Goal: Task Accomplishment & Management: Use online tool/utility

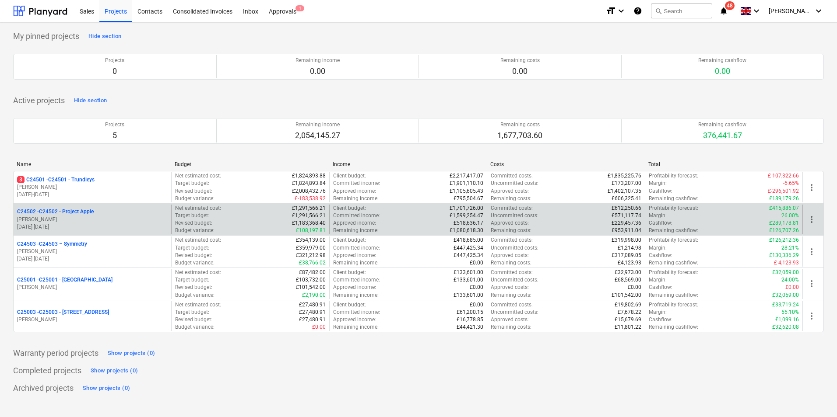
click at [87, 220] on p "[PERSON_NAME]" at bounding box center [92, 219] width 151 height 7
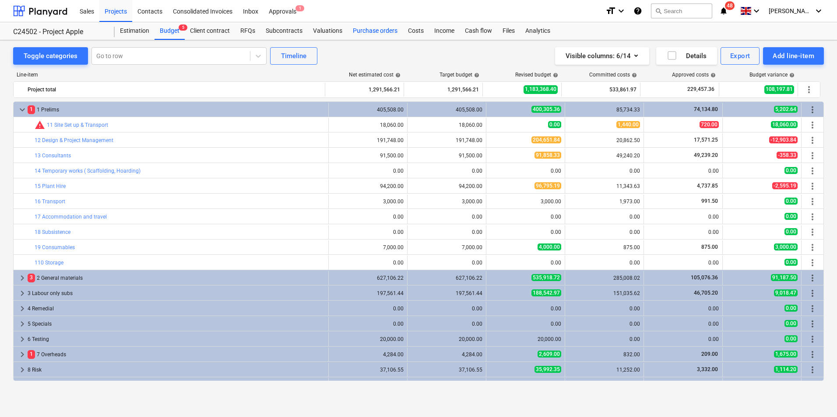
click at [372, 31] on div "Purchase orders" at bounding box center [374, 31] width 55 height 18
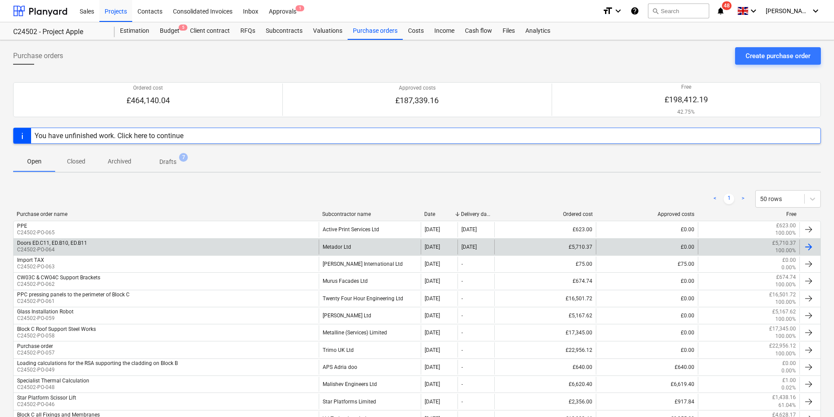
click at [346, 246] on div "Metador Ltd" at bounding box center [370, 247] width 102 height 15
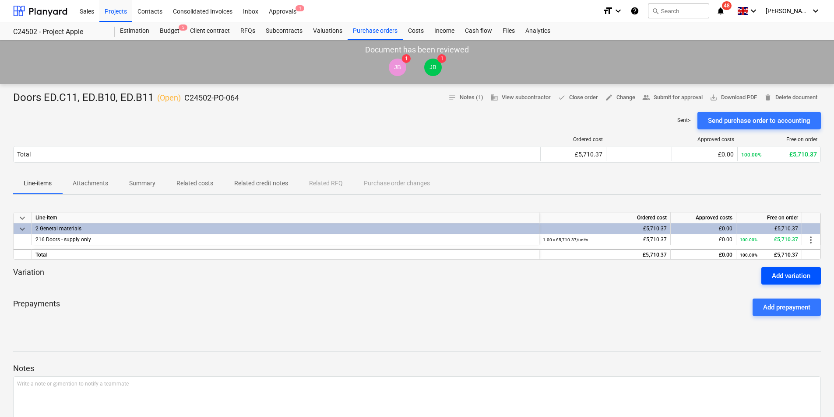
click at [790, 277] on div "Add variation" at bounding box center [791, 275] width 39 height 11
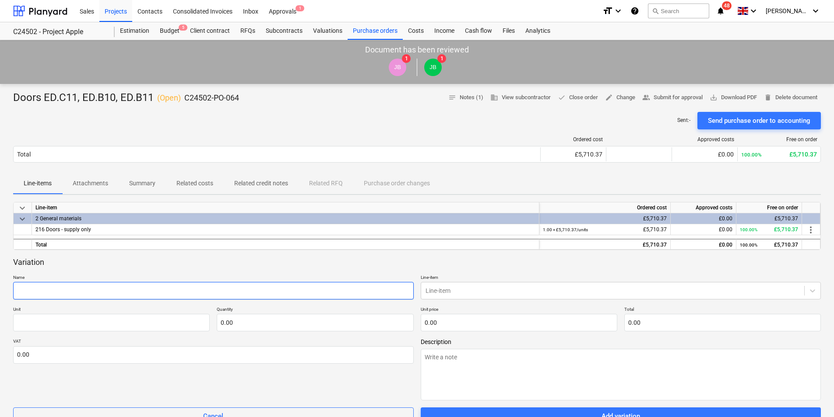
click at [48, 291] on input "text" at bounding box center [213, 291] width 400 height 18
type textarea "x"
type input "B"
type textarea "x"
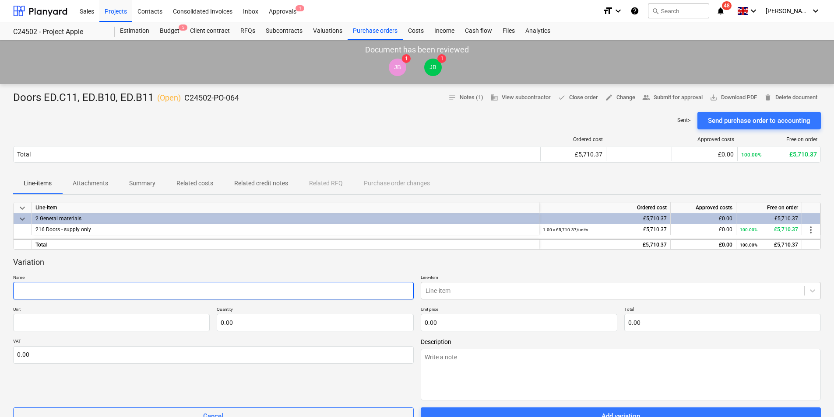
type input "D"
type textarea "x"
type input "Do"
type textarea "x"
type input "Doo"
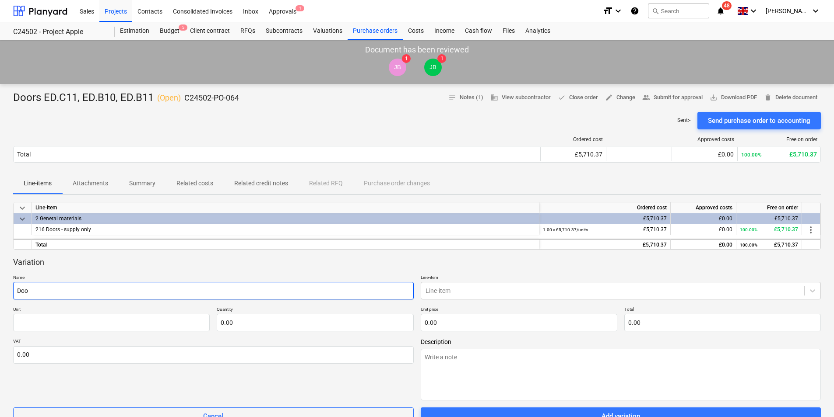
type textarea "x"
type input "Door"
type textarea "x"
type input "Doors"
type textarea "x"
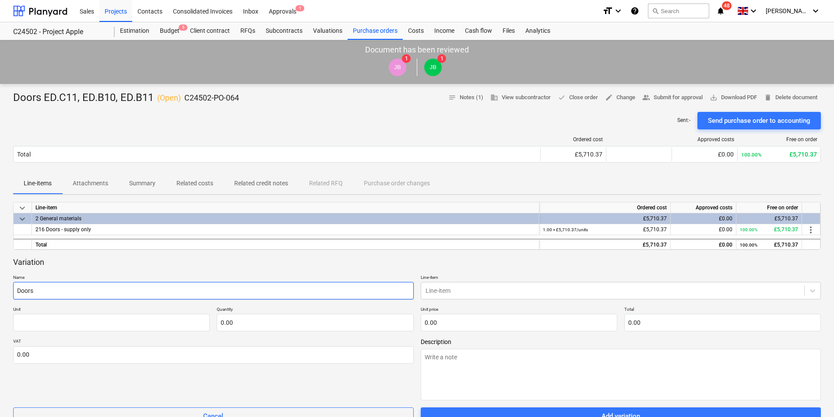
type input "Doors"
type textarea "x"
type input "Doors f"
type textarea "x"
type input "Doors fo"
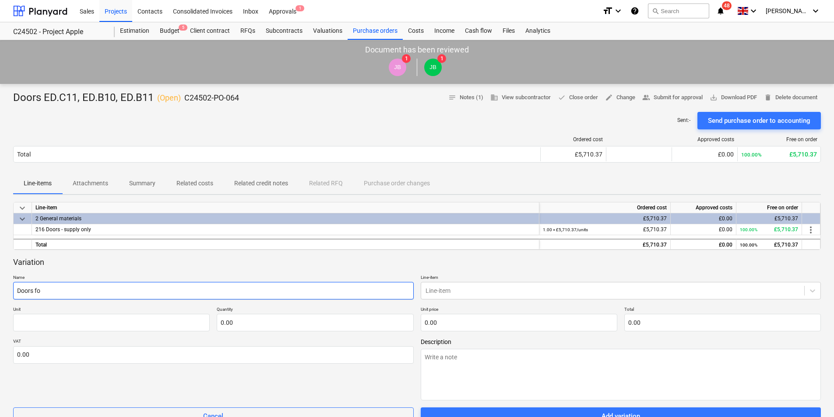
type textarea "x"
type input "Doors for"
type textarea "x"
type input "Doors for"
type textarea "x"
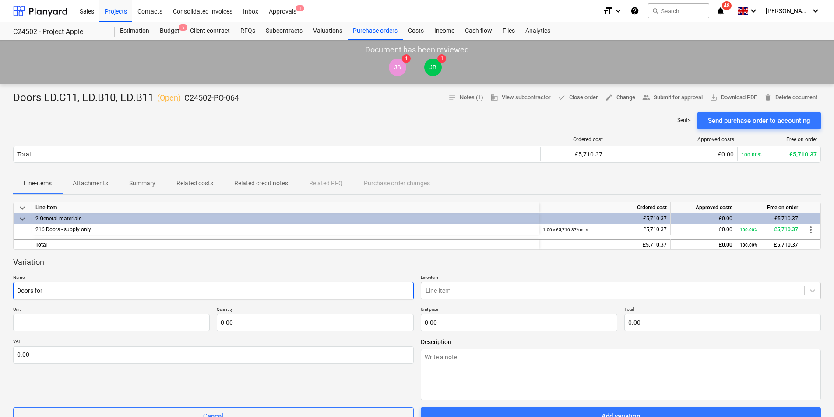
type input "Doors for B"
type textarea "x"
type input "Doors for Bl"
type textarea "x"
type input "Doors for Blo"
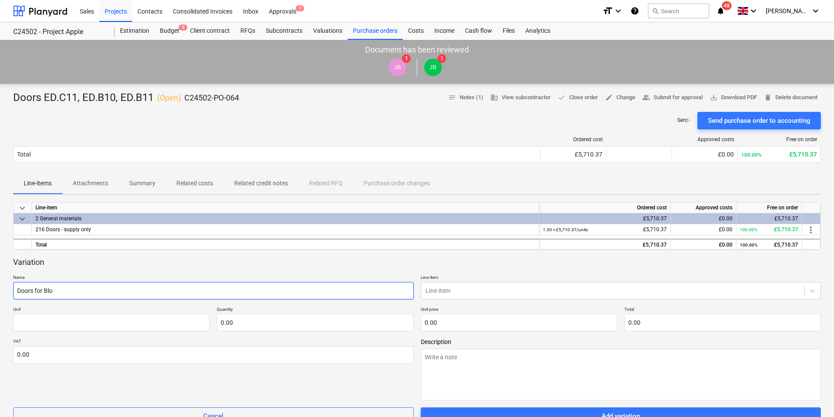
type textarea "x"
type input "Doors for Block"
type textarea "x"
type input "Doors for Block"
type textarea "x"
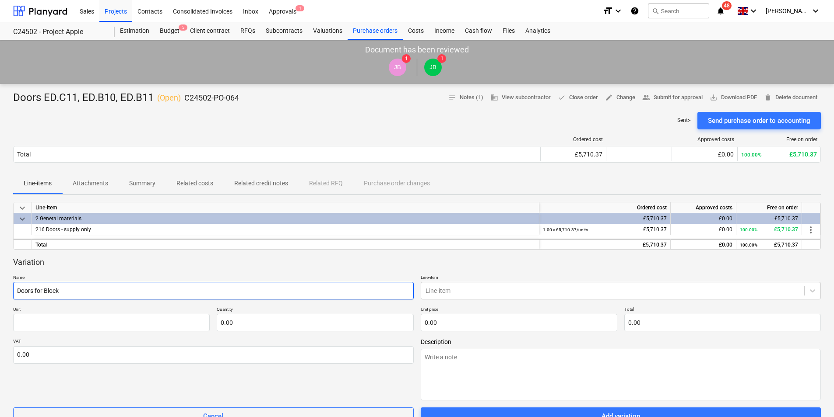
type input "Doors for Block B"
type textarea "x"
type input "Doors for Block B"
type textarea "x"
type input "Doors for Block B ("
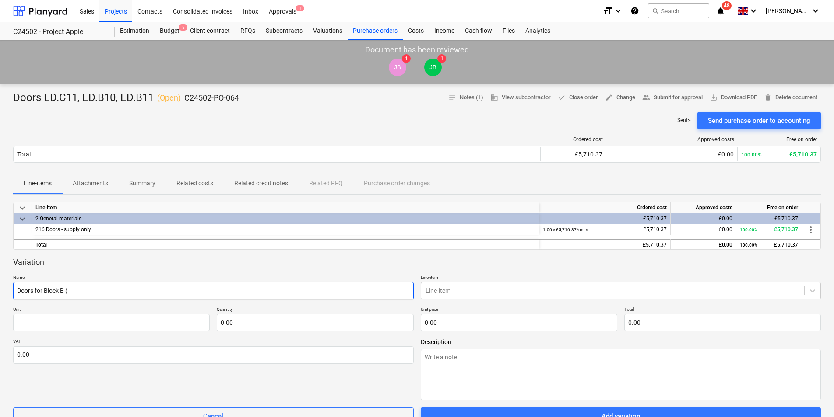
paste input "CW01B"
type textarea "x"
type input "Doors for Block B (CW01B"
type textarea "x"
type input "Doors for Block B (CW01B,"
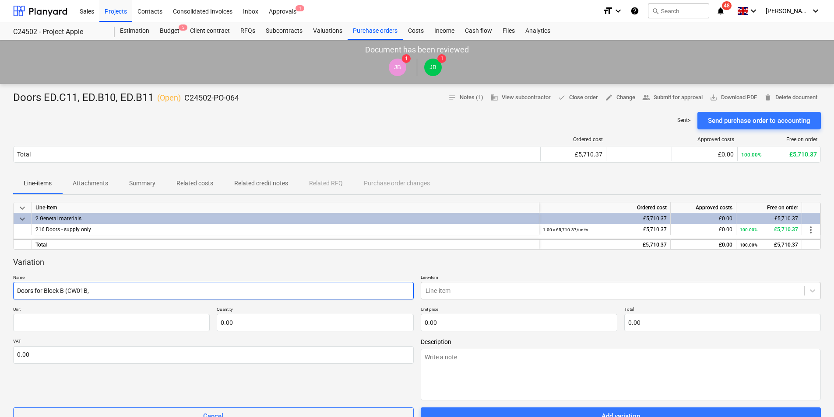
type textarea "x"
type input "Doors for Block B (CW01B,"
click at [112, 291] on input "Doors for Block B (CW01B," at bounding box center [213, 291] width 400 height 18
paste input "CW03B+CW04B"
type textarea "x"
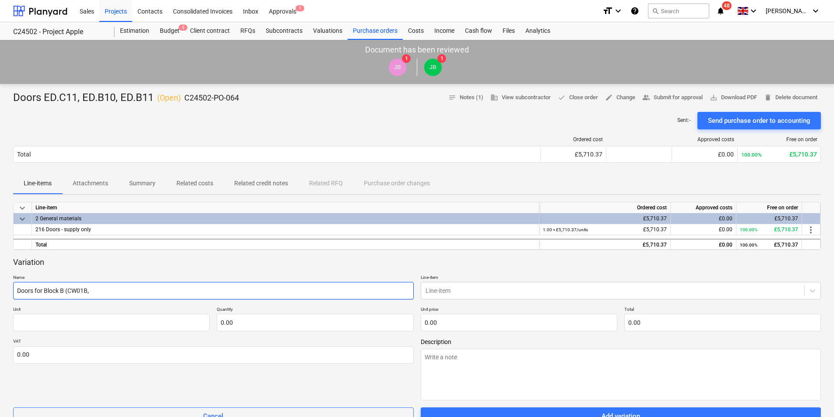
type input "Doors for Block B (CW01B, CW03B+CW04B"
type textarea "x"
type input "Doors for Block B (CW01B, CW03B+CW04B,"
type textarea "x"
type input "Doors for Block B (CW01B, CW03B+CW04B"
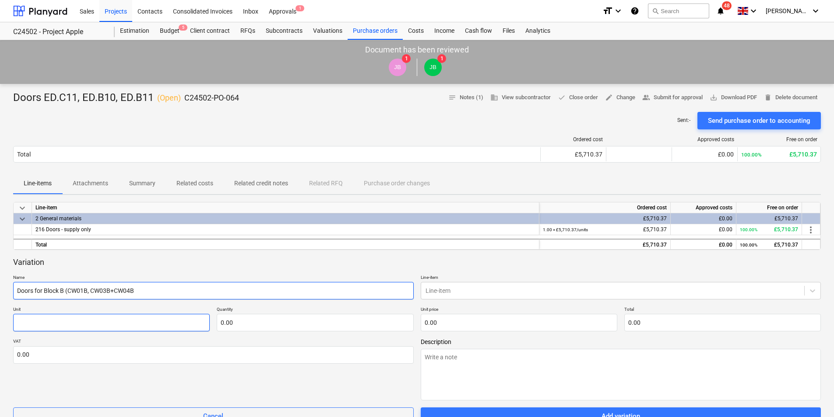
type textarea "x"
type input "Doors for Block B (CW01B, CW03B+CW04B"
type textarea "x"
type input "Doors for Block B (CW01B, CW03B+CW04B a"
type textarea "x"
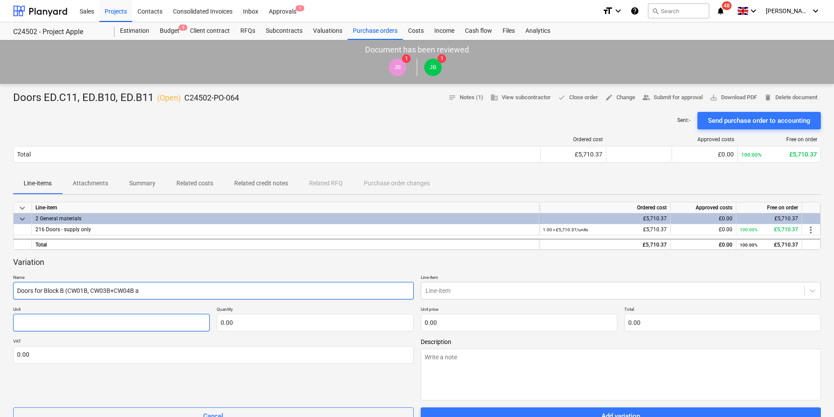
type input "Doors for Block B (CW01B, CW03B+CW04B an"
type textarea "x"
type input "Doors for Block B (CW01B, CW03B+CW04B and"
type textarea "x"
type input "Doors for Block B (CW01B, CW03B+CW04B and"
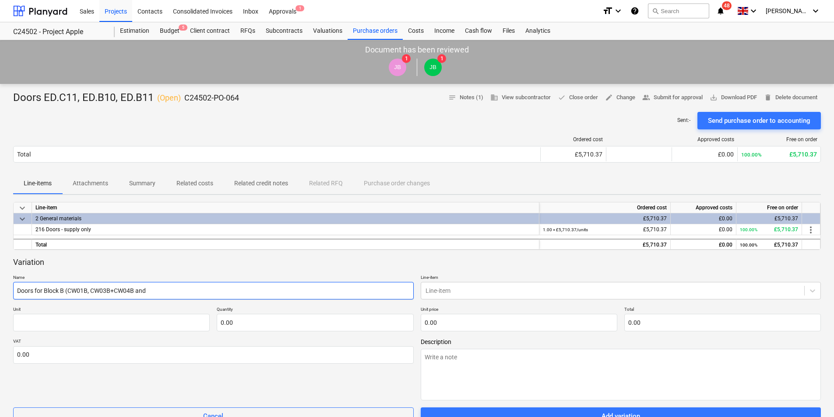
click at [163, 292] on input "Doors for Block B (CW01B, CW03B+CW04B and" at bounding box center [213, 291] width 400 height 18
paste input "ED.B10"
type textarea "x"
type input "Doors for Block B (CW01B, CW03B+CW04B and ED.B10)"
type textarea "x"
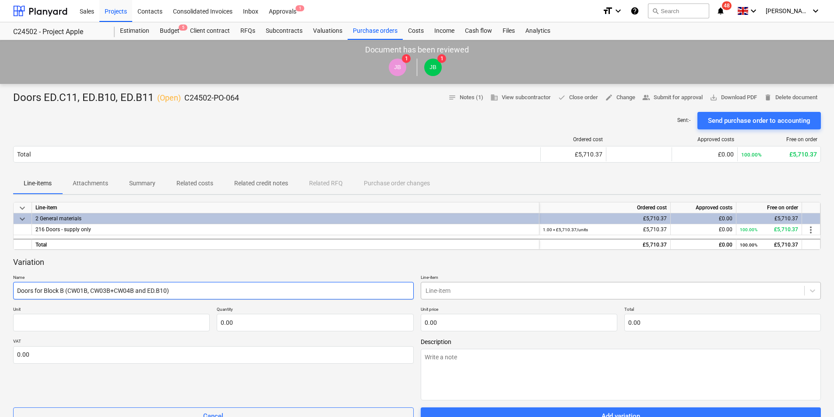
type input "Doors for Block B (CW01B, CW03B+CW04B and ED.B10)"
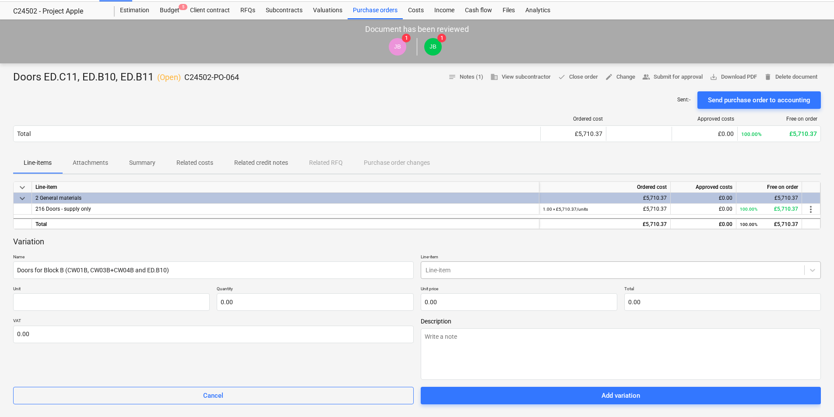
click at [474, 288] on body "Sales Projects Contacts Consolidated Invoices Inbox Approvals 1 format_size key…" at bounding box center [417, 187] width 834 height 417
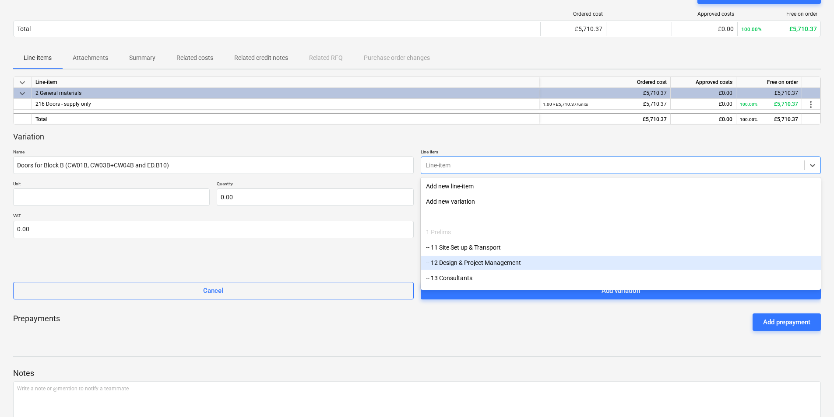
scroll to position [110, 0]
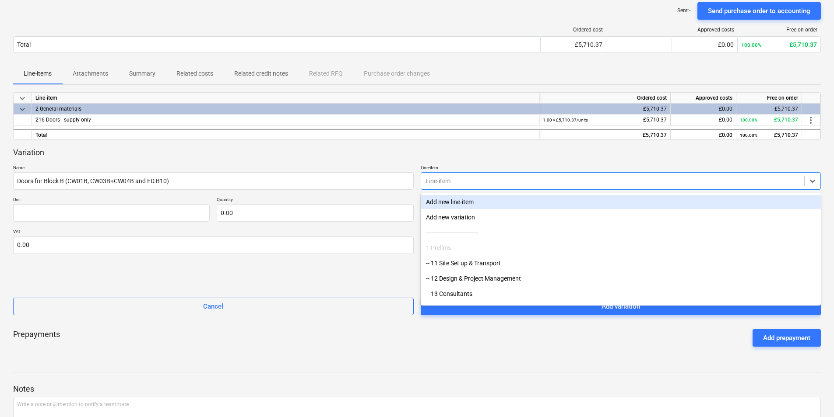
click at [445, 180] on div at bounding box center [612, 181] width 375 height 9
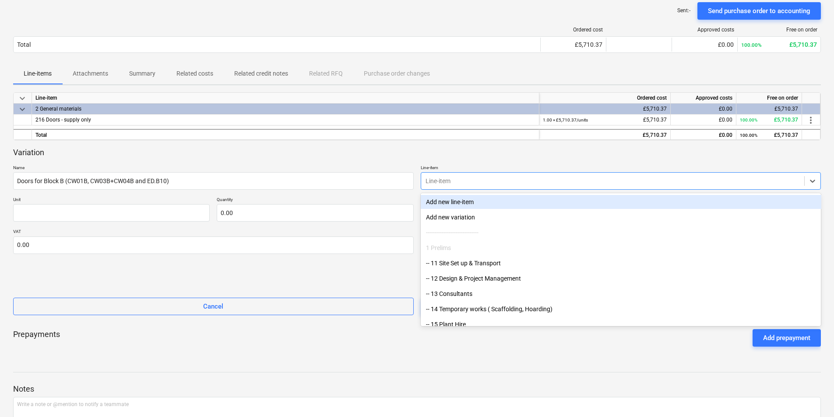
click at [445, 180] on div at bounding box center [612, 181] width 375 height 9
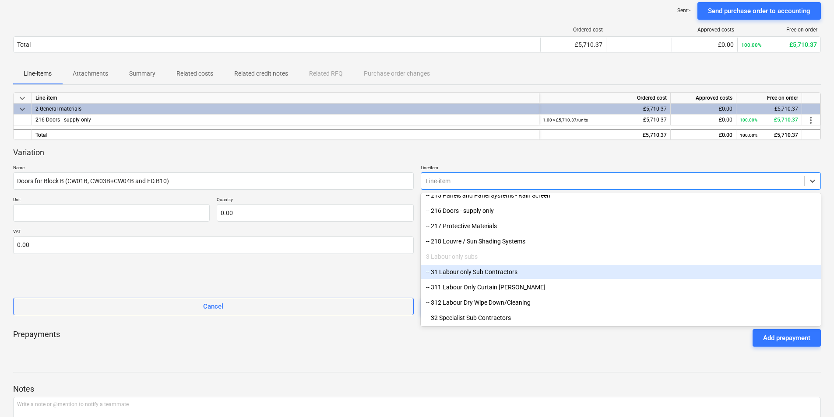
scroll to position [438, 0]
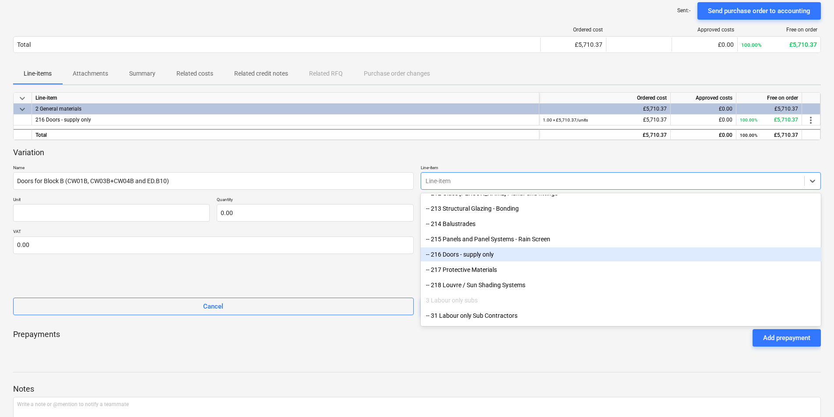
click at [477, 253] on div "-- 216 Doors - supply only" at bounding box center [621, 255] width 400 height 14
type textarea "x"
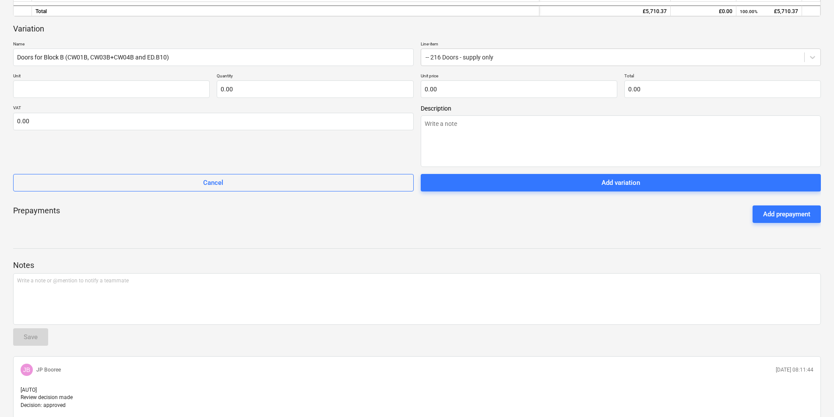
scroll to position [241, 0]
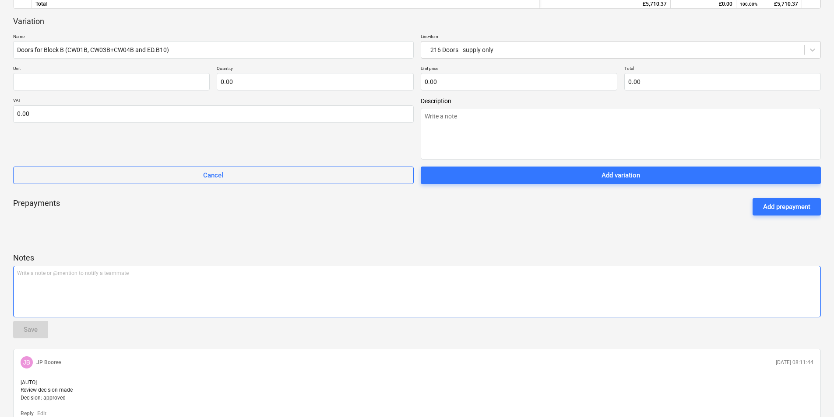
click at [23, 274] on p "Write a note or @mention to notify a teammate [PERSON_NAME]" at bounding box center [417, 273] width 800 height 7
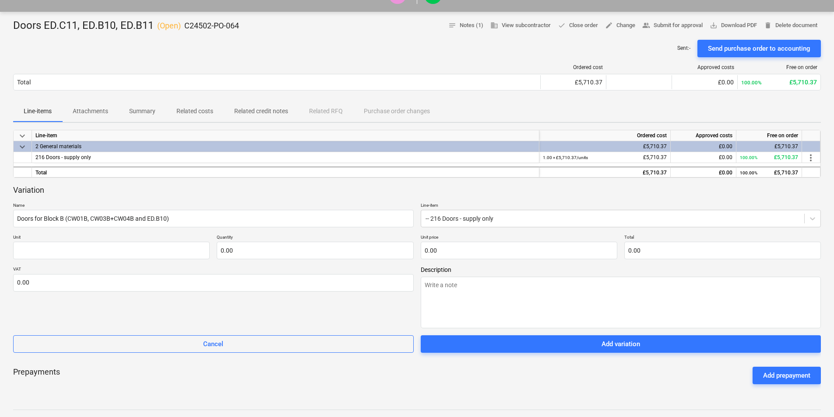
scroll to position [70, 0]
